Goal: Information Seeking & Learning: Learn about a topic

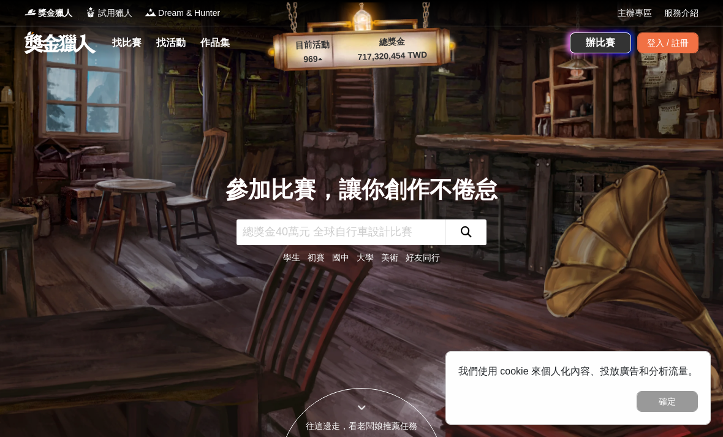
click at [676, 37] on div "登入 / 註冊" at bounding box center [667, 42] width 61 height 21
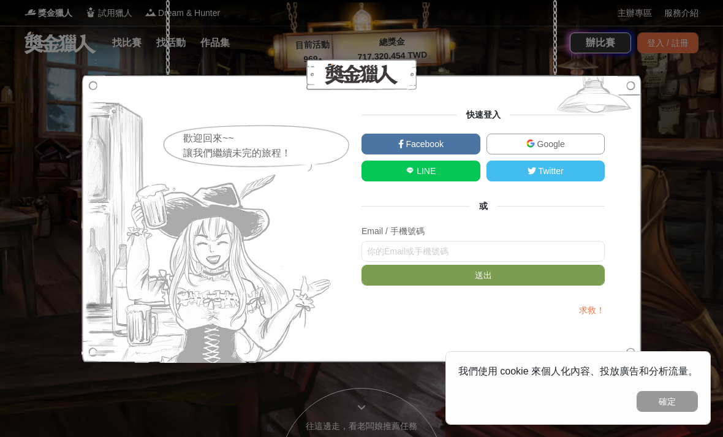
click at [586, 143] on link "Google" at bounding box center [545, 143] width 119 height 21
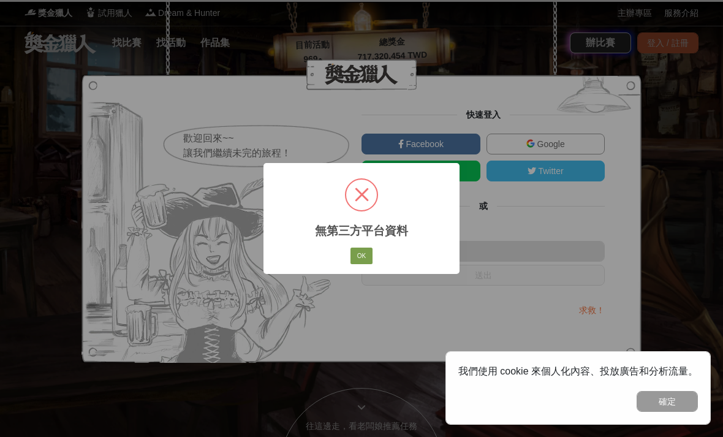
click at [366, 254] on button "OK" at bounding box center [361, 255] width 22 height 17
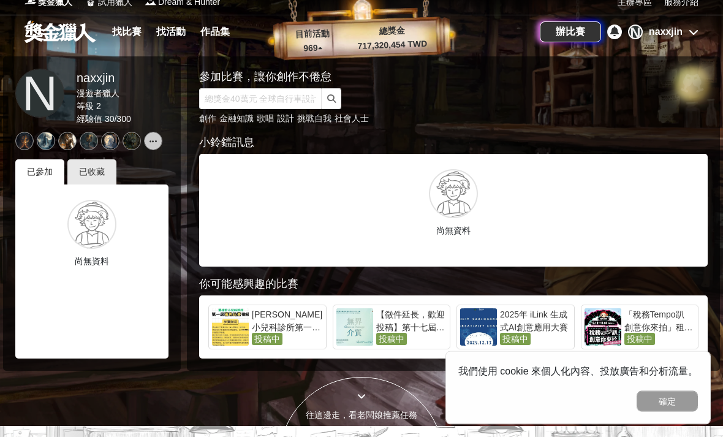
scroll to position [11, 0]
click at [103, 181] on div "已收藏" at bounding box center [91, 171] width 49 height 25
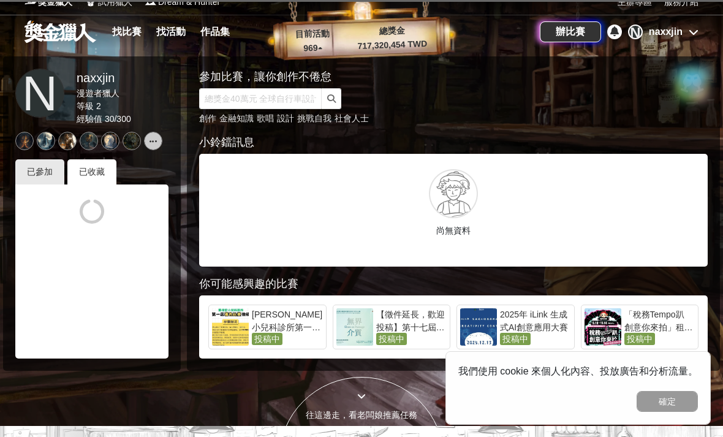
click at [126, 39] on link "找比賽" at bounding box center [126, 31] width 39 height 17
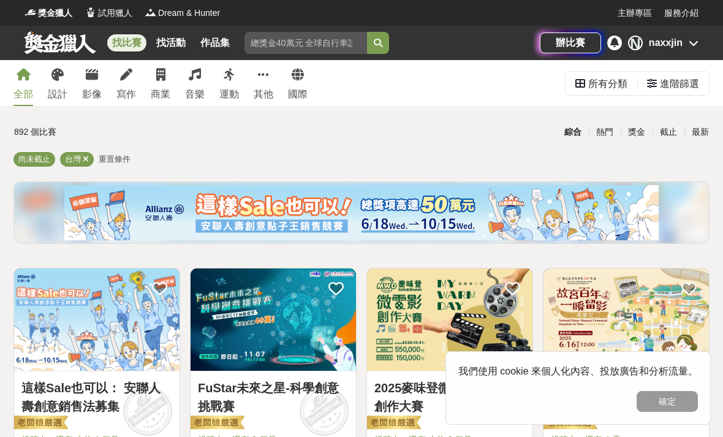
click at [257, 87] on div "其他" at bounding box center [264, 94] width 20 height 15
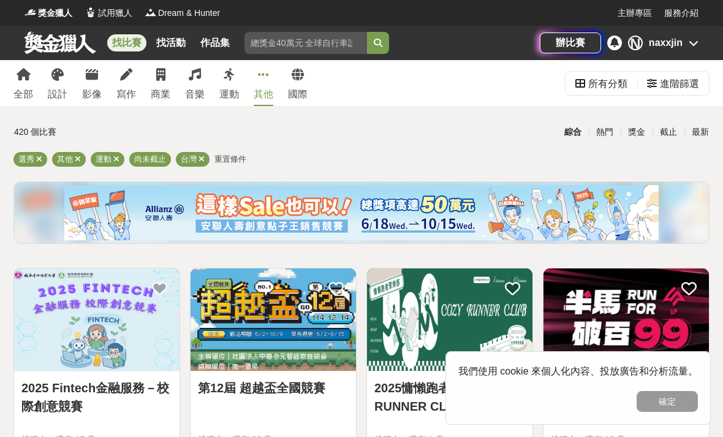
click at [204, 154] on div "台灣" at bounding box center [193, 159] width 34 height 15
click at [160, 159] on span "尚未截止" at bounding box center [150, 158] width 32 height 9
click at [198, 160] on icon at bounding box center [201, 159] width 6 height 8
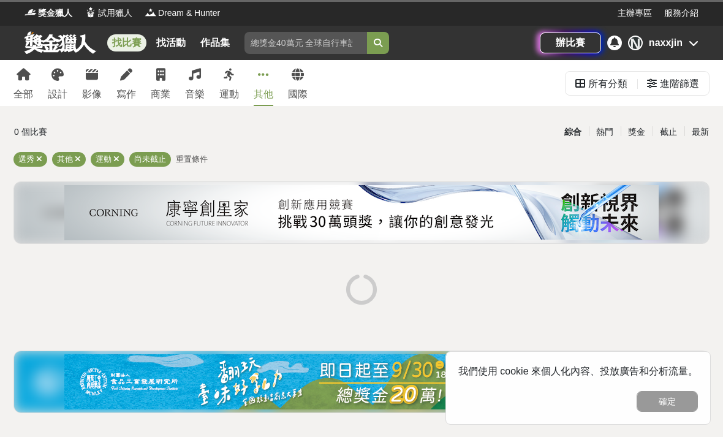
click at [117, 155] on icon at bounding box center [116, 159] width 6 height 8
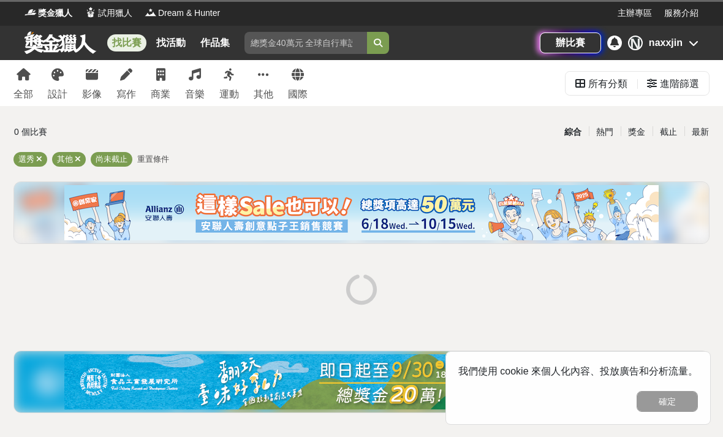
click at [68, 159] on span "其他" at bounding box center [65, 158] width 16 height 9
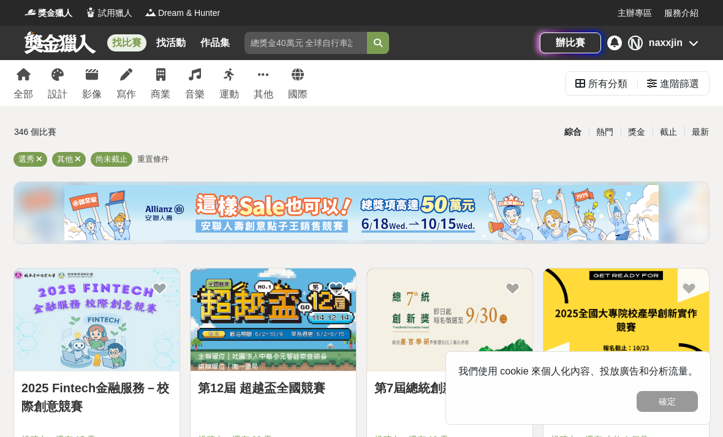
click at [39, 159] on icon at bounding box center [39, 159] width 6 height 8
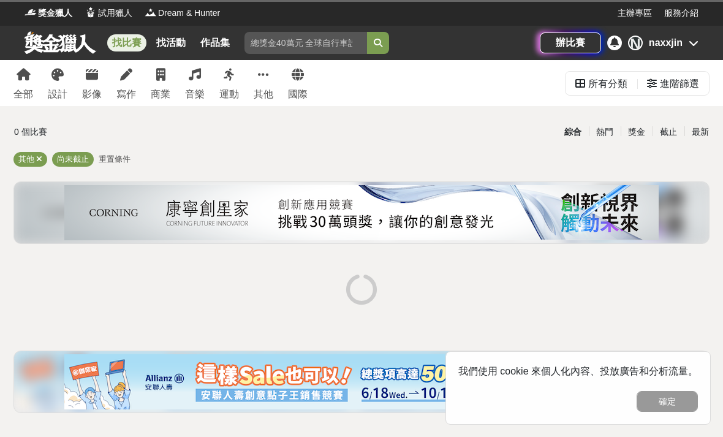
click at [39, 158] on icon at bounding box center [39, 159] width 6 height 8
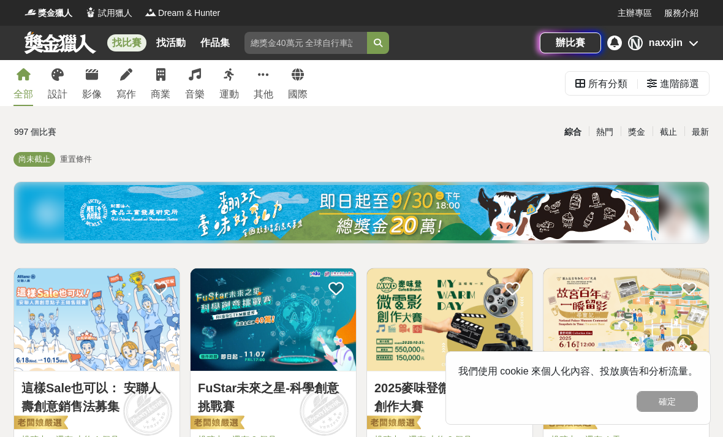
click at [675, 85] on div "進階篩選" at bounding box center [679, 84] width 39 height 24
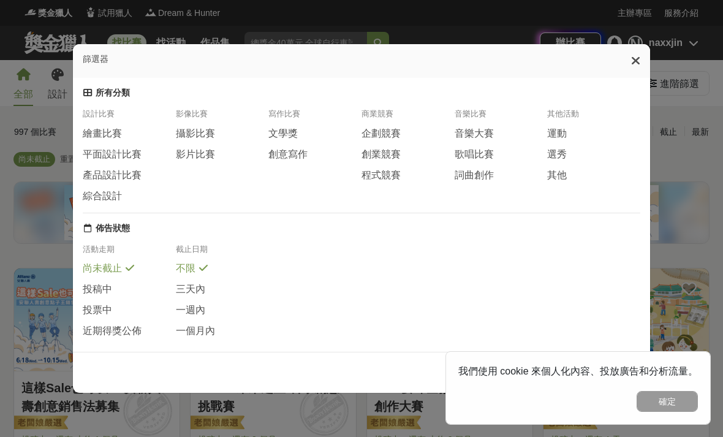
click at [388, 169] on span "程式競賽" at bounding box center [380, 175] width 39 height 13
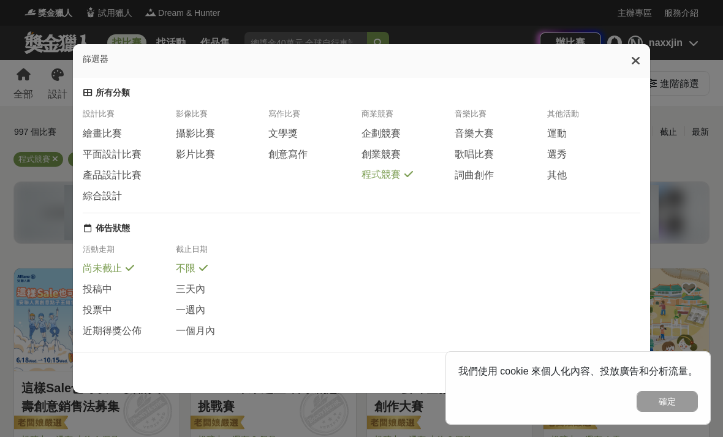
click at [672, 409] on button "確定" at bounding box center [666, 401] width 61 height 21
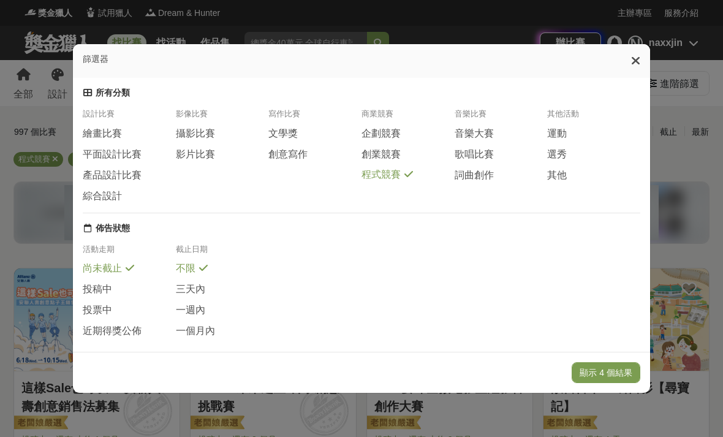
click at [608, 383] on button "顯示 4 個結果" at bounding box center [605, 372] width 69 height 21
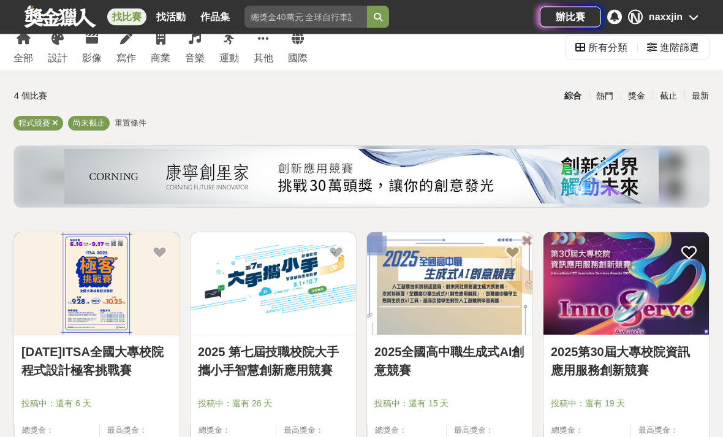
scroll to position [35, 0]
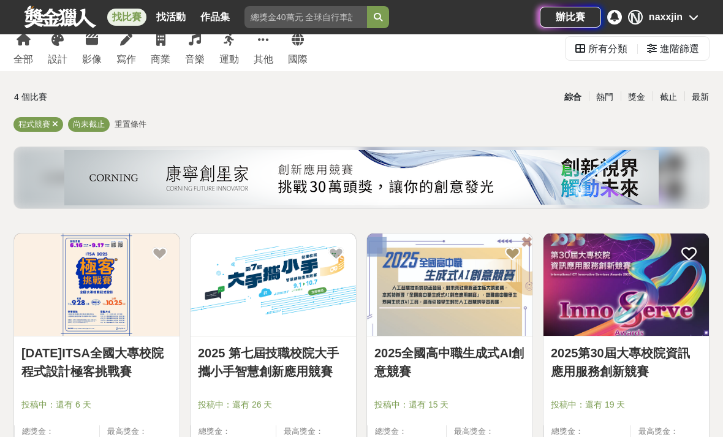
click at [693, 53] on div "進階篩選" at bounding box center [679, 49] width 39 height 24
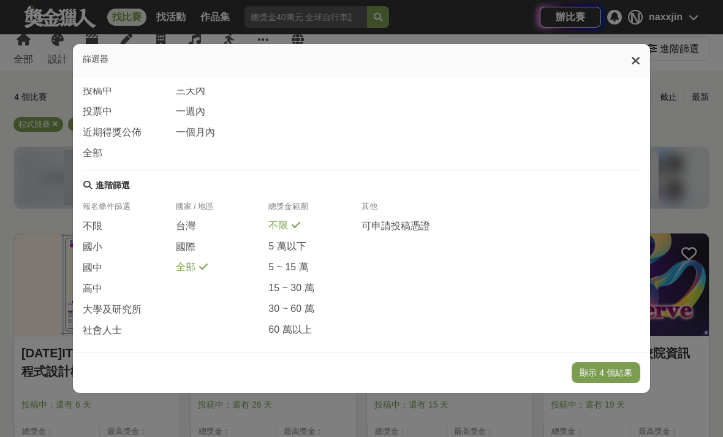
scroll to position [198, 0]
click at [120, 317] on div "大學及研究所" at bounding box center [129, 313] width 93 height 21
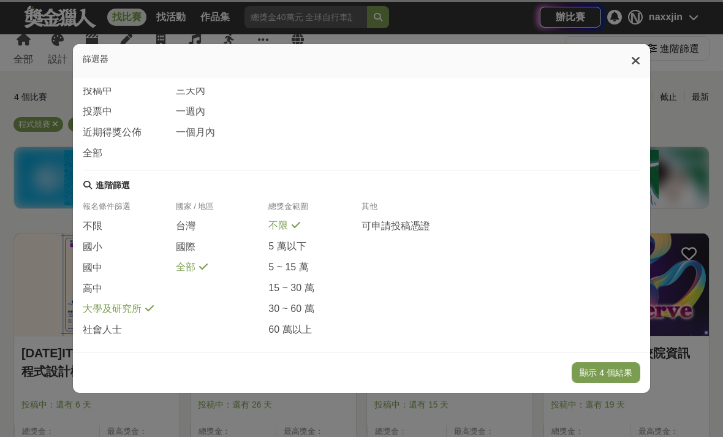
click at [629, 383] on button "顯示 4 個結果" at bounding box center [605, 372] width 69 height 21
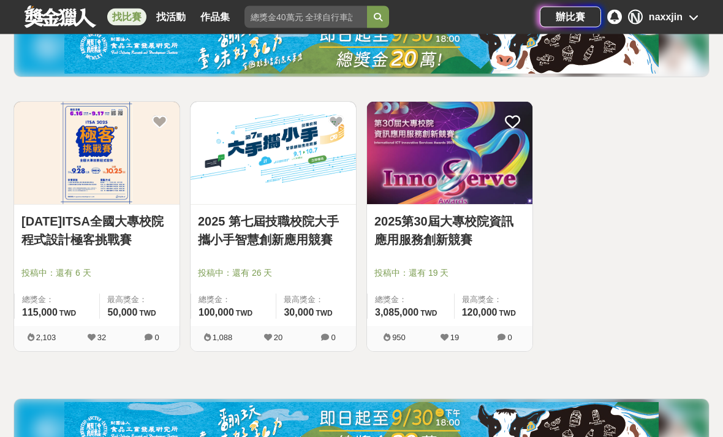
scroll to position [167, 0]
click at [469, 225] on link "2025第30屆大專校院資訊應用服務創新競賽" at bounding box center [449, 230] width 151 height 37
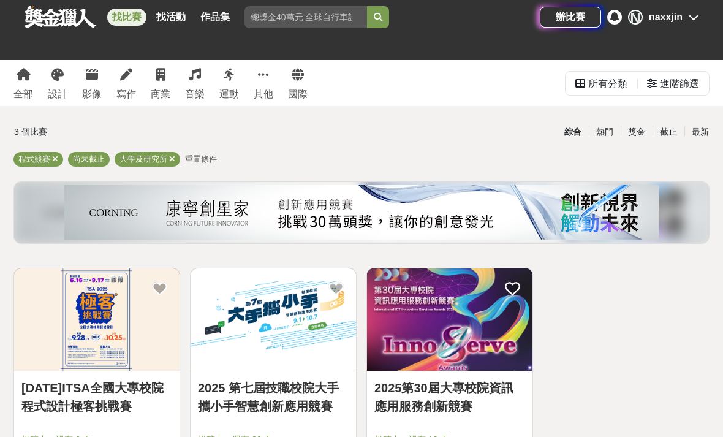
scroll to position [206, 0]
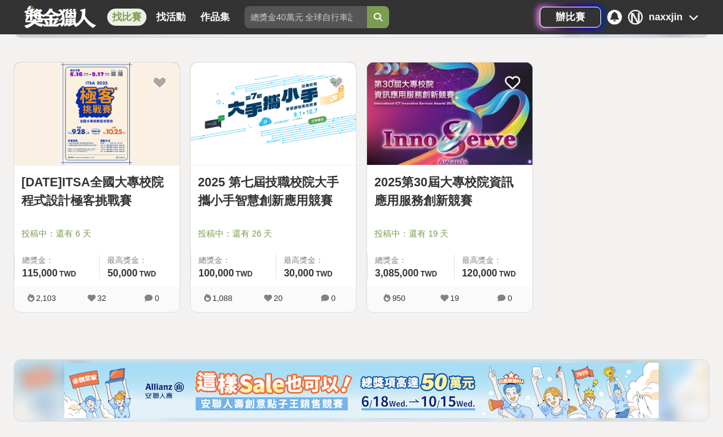
click at [230, 187] on link "2025 第七屆技職校院大手攜小手智慧創新應用競賽" at bounding box center [273, 191] width 151 height 37
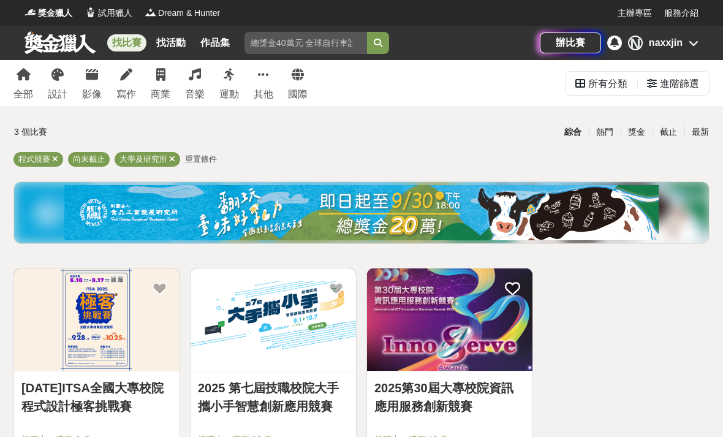
scroll to position [206, 0]
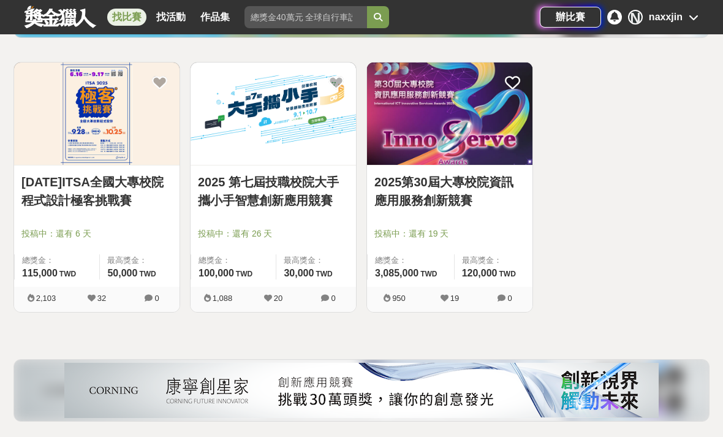
click at [57, 187] on link "2025年ITSA全國大專校院程式設計極客挑戰賽" at bounding box center [96, 191] width 151 height 37
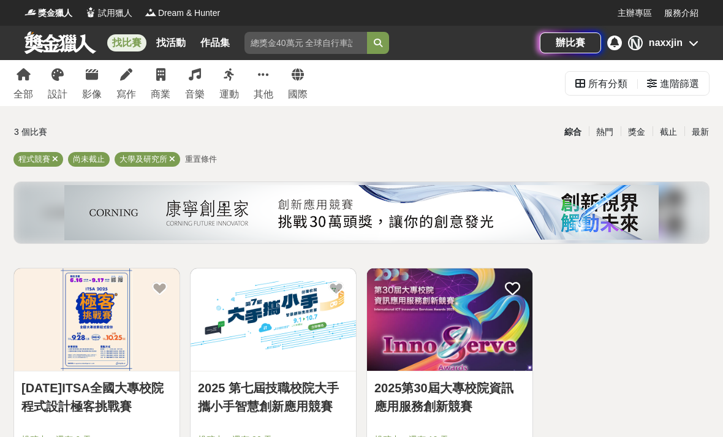
click at [48, 165] on div "程式競賽" at bounding box center [38, 159] width 50 height 15
click at [694, 81] on div "進階篩選" at bounding box center [679, 84] width 39 height 24
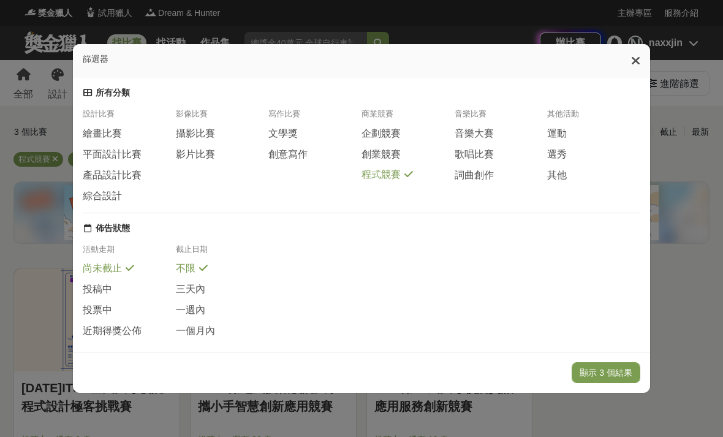
click at [402, 168] on div "程式競賽" at bounding box center [407, 174] width 93 height 13
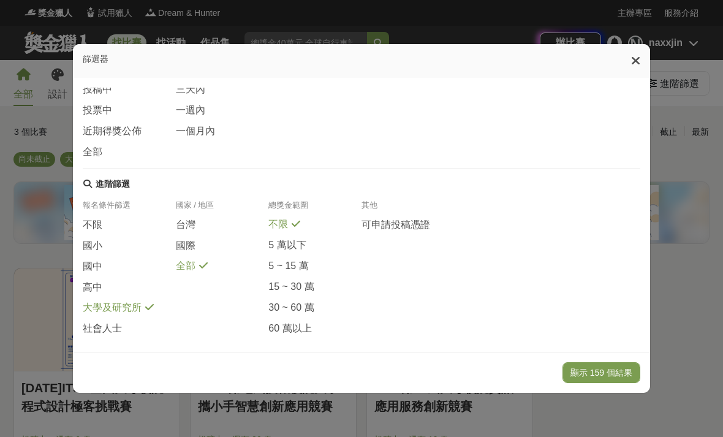
scroll to position [198, 0]
click at [642, 44] on div "篩選器" at bounding box center [361, 61] width 577 height 34
click at [637, 55] on icon at bounding box center [635, 61] width 9 height 12
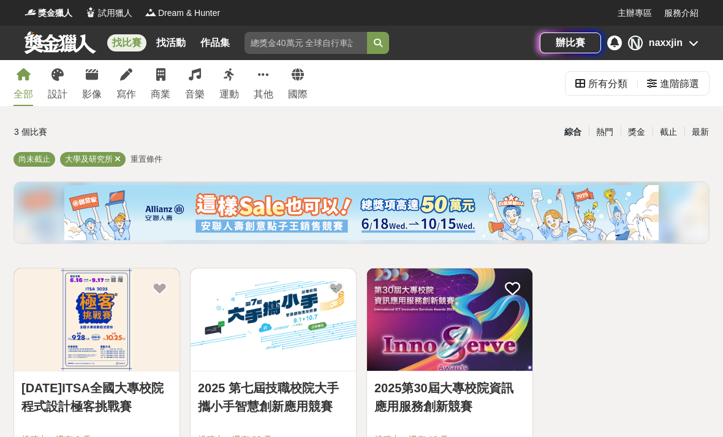
click at [328, 45] on input "search" at bounding box center [305, 43] width 122 height 22
type input "AI"
click at [386, 34] on button "submit" at bounding box center [378, 43] width 22 height 22
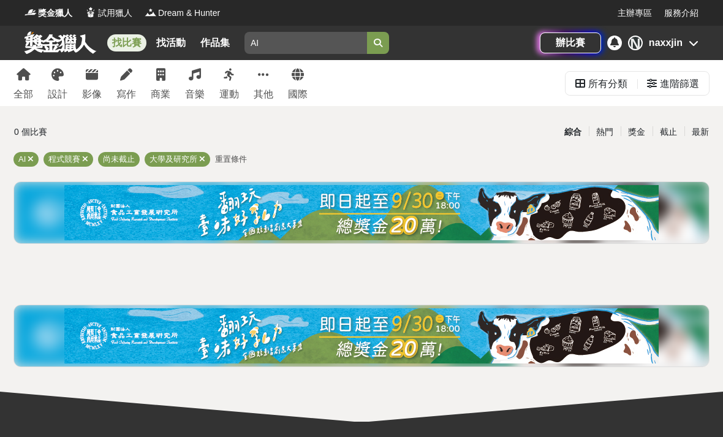
click at [84, 157] on icon at bounding box center [85, 159] width 6 height 8
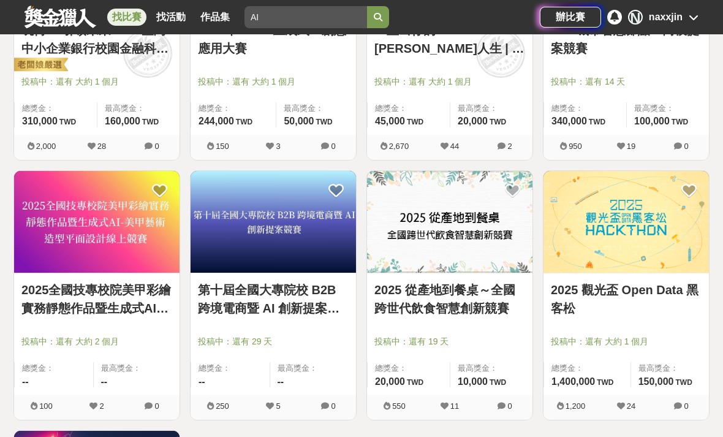
scroll to position [397, 0]
